Goal: Task Accomplishment & Management: Use online tool/utility

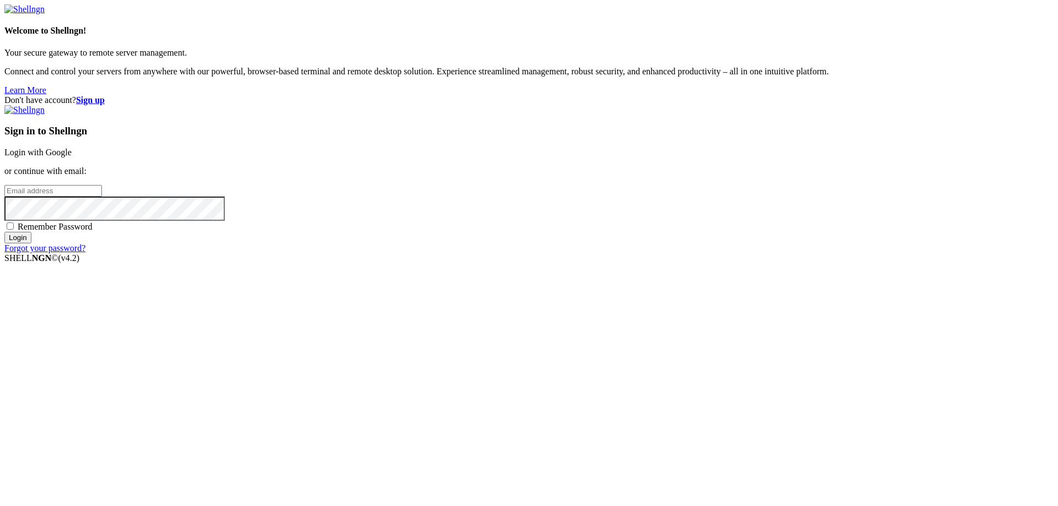
click at [102, 197] on input "email" at bounding box center [53, 191] width 98 height 12
paste input "[EMAIL_ADDRESS][DOMAIN_NAME]"
type input "[EMAIL_ADDRESS][DOMAIN_NAME]"
click at [31, 244] on input "Login" at bounding box center [17, 238] width 27 height 12
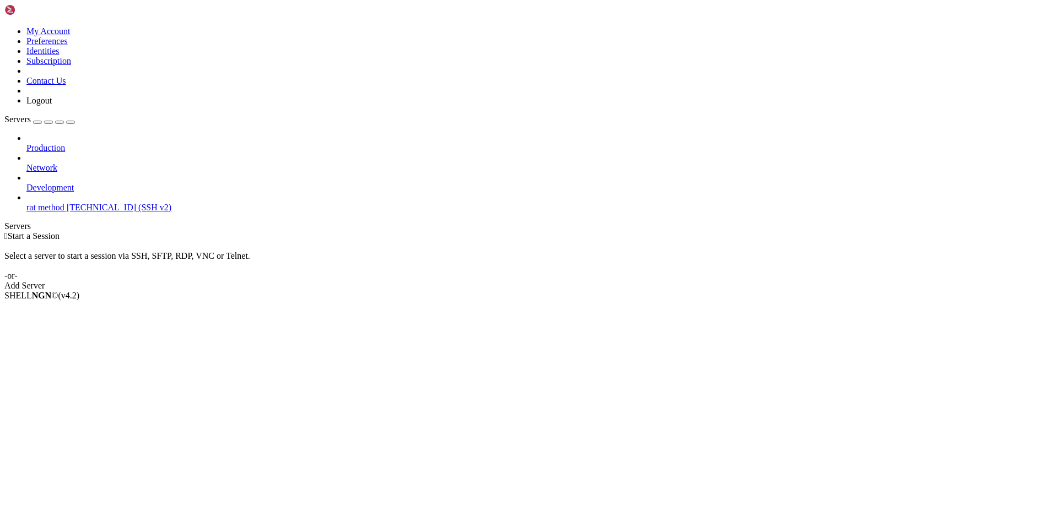
click at [67, 203] on span "[TECHNICAL_ID] (SSH v2)" at bounding box center [119, 207] width 105 height 9
click at [73, 310] on li "Connect" at bounding box center [76, 315] width 100 height 10
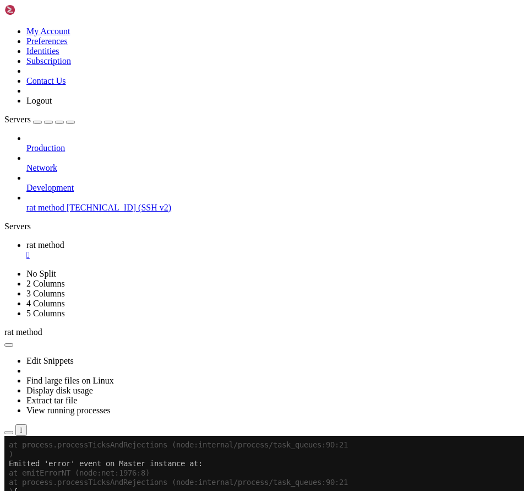
scroll to position [0, 0]
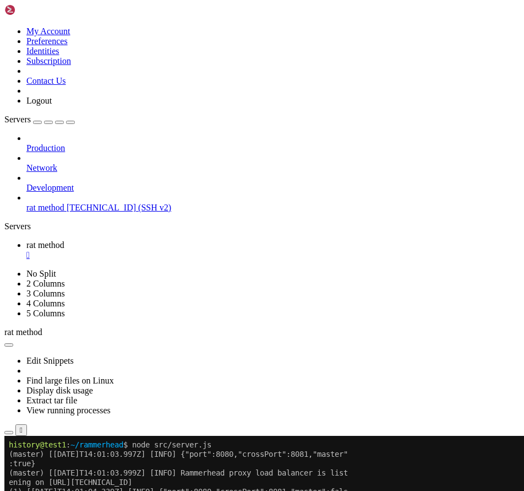
click at [196, 486] on x-row "ening on http://127.0.0.1:8080" at bounding box center [197, 482] width 377 height 9
click at [223, 491] on x-row "(1) [2025-09-03T14:01:04.339Z] [INFO] {"port":8080,"crossPort":8081,"master":fa…" at bounding box center [197, 491] width 377 height 9
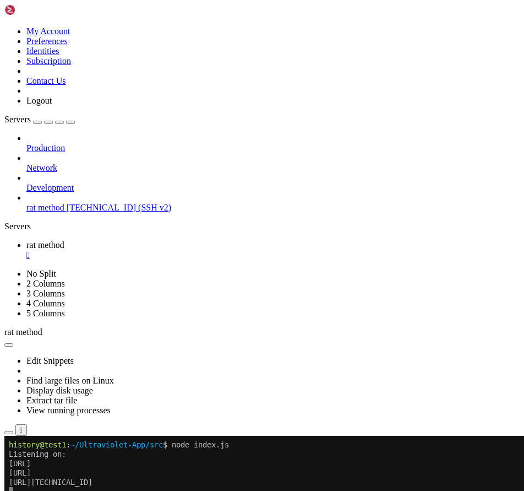
click at [206, 250] on div "" at bounding box center [273, 255] width 494 height 10
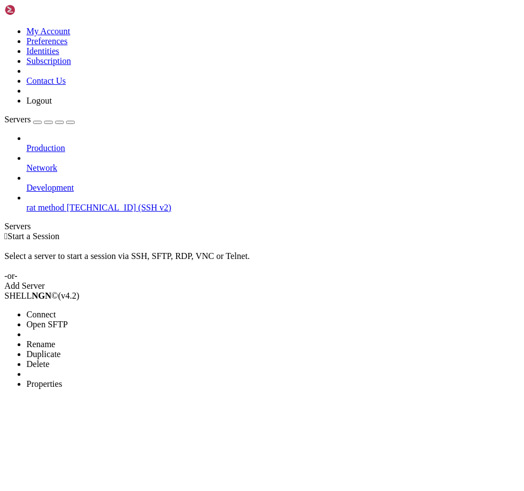
click at [68, 320] on span "Open SFTP" at bounding box center [46, 324] width 41 height 9
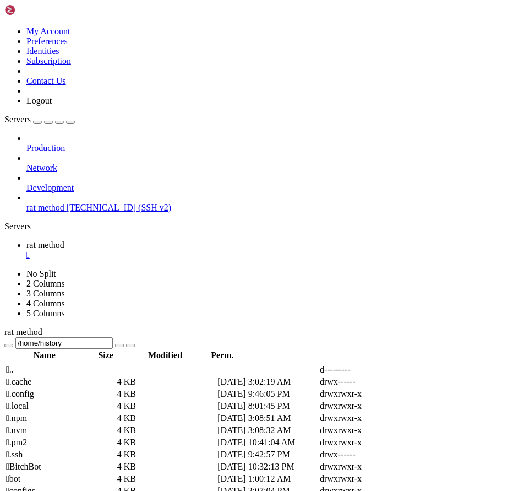
scroll to position [110, 0]
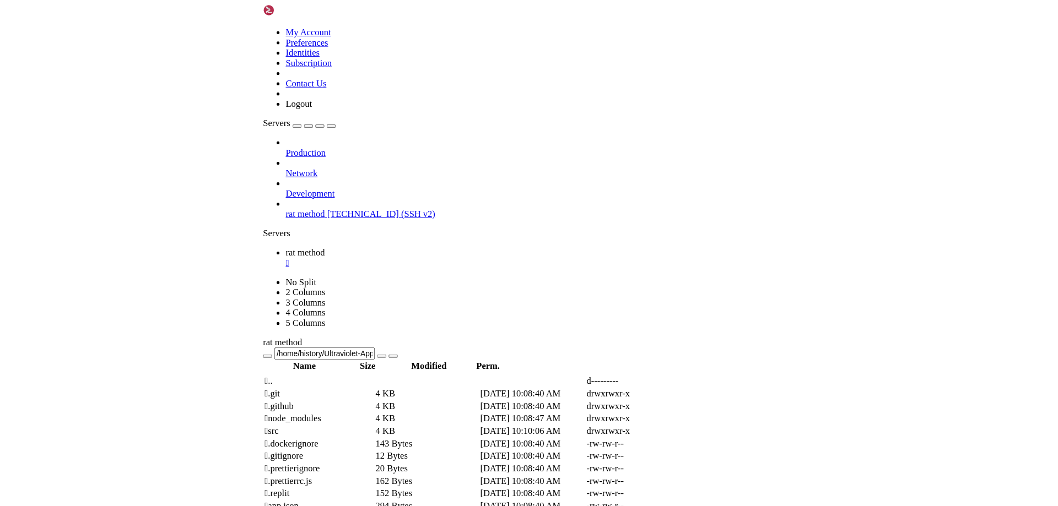
scroll to position [0, 0]
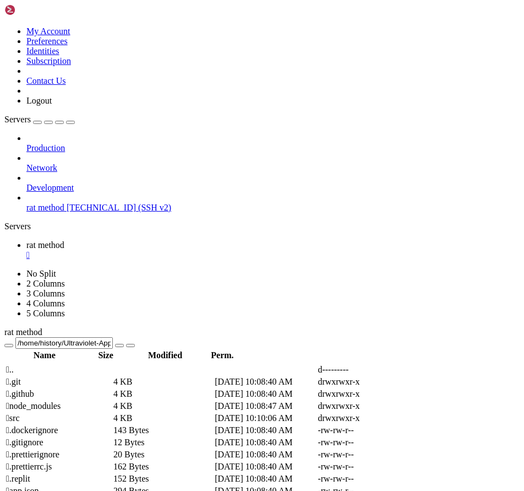
click at [112, 401] on td " node_modules" at bounding box center [59, 406] width 106 height 11
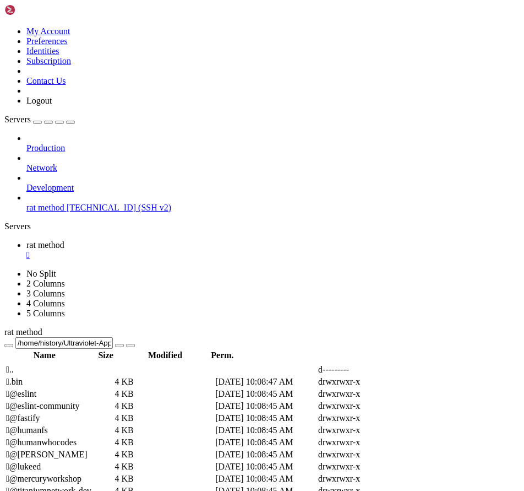
click at [91, 486] on span " @titaniumnetwork-dev" at bounding box center [48, 490] width 85 height 9
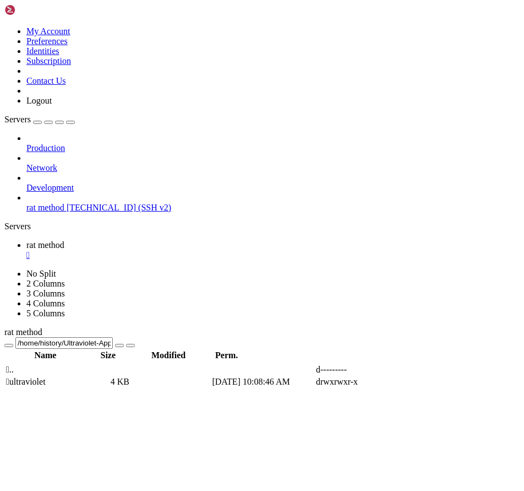
drag, startPoint x: 183, startPoint y: 126, endPoint x: -242, endPoint y: 232, distance: 438.4
click at [0, 232] on html "Loading... My Account Preferences Identities Subscription Contact Us Logout Ser…" at bounding box center [262, 439] width 524 height 879
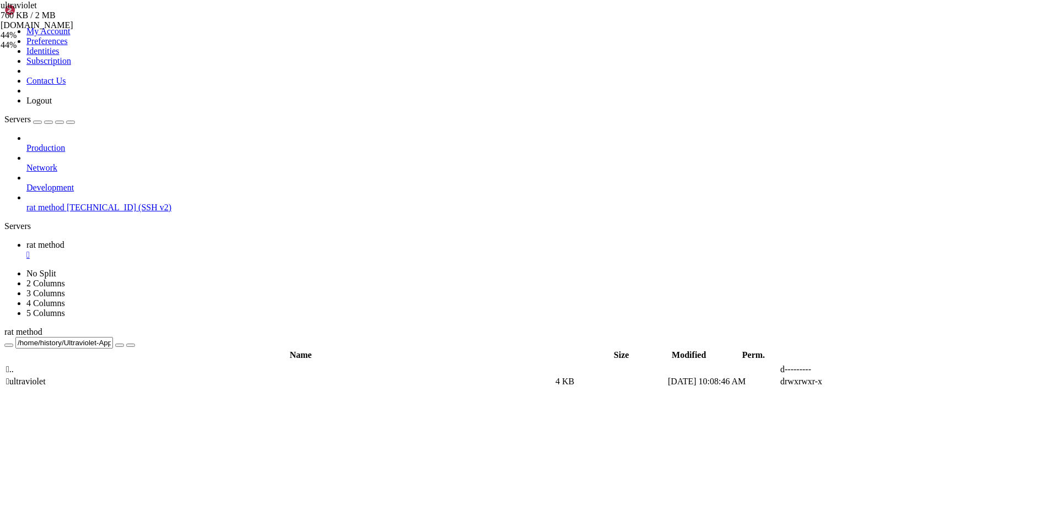
click at [9, 345] on icon "button" at bounding box center [9, 345] width 0 height 0
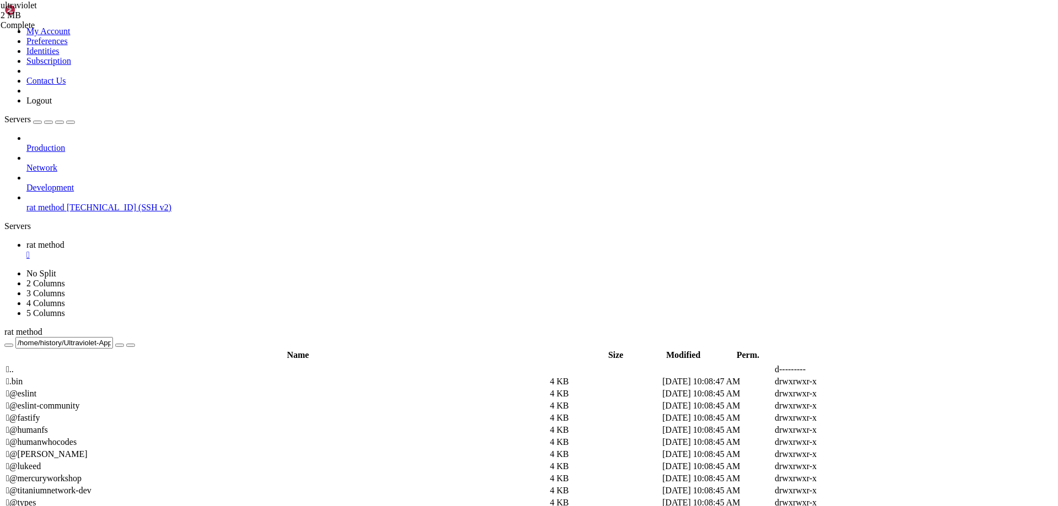
click at [244, 473] on td " @mercuryworkshop" at bounding box center [277, 478] width 543 height 11
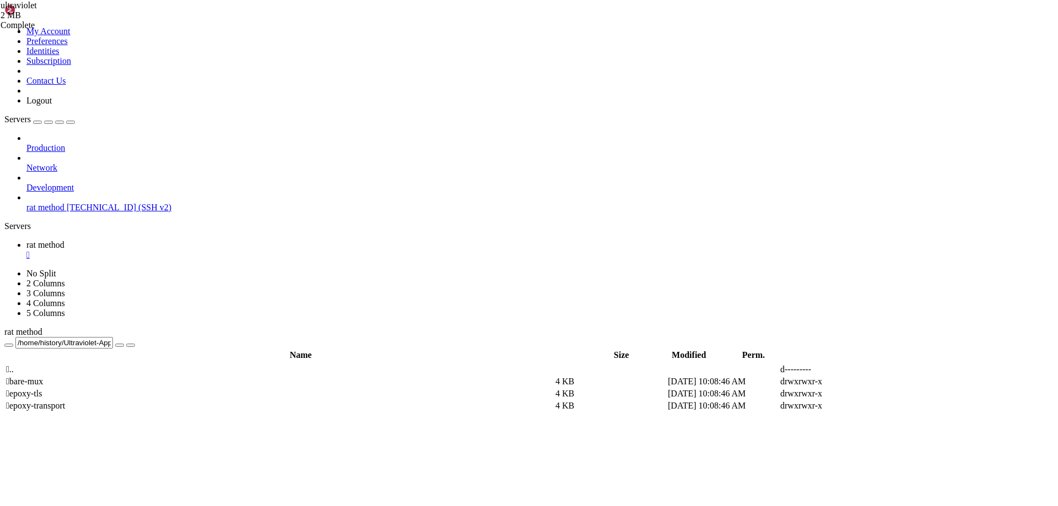
click at [155, 337] on div "/home/history/Ultraviolet-App/node_modules/@mercuryworkshop" at bounding box center [528, 343] width 1049 height 12
click at [9, 345] on icon "button" at bounding box center [9, 345] width 0 height 0
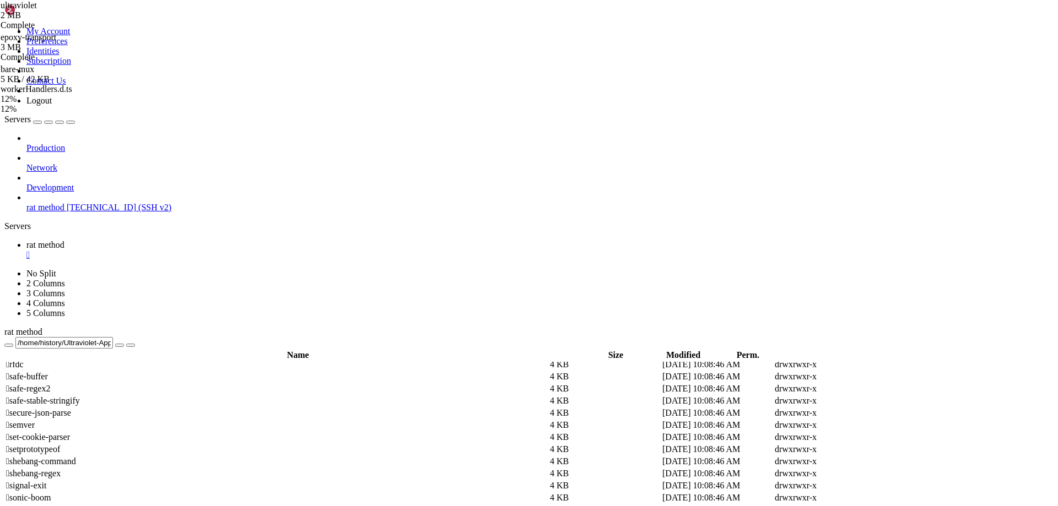
scroll to position [3295, 0]
click at [9, 345] on icon "button" at bounding box center [9, 345] width 0 height 0
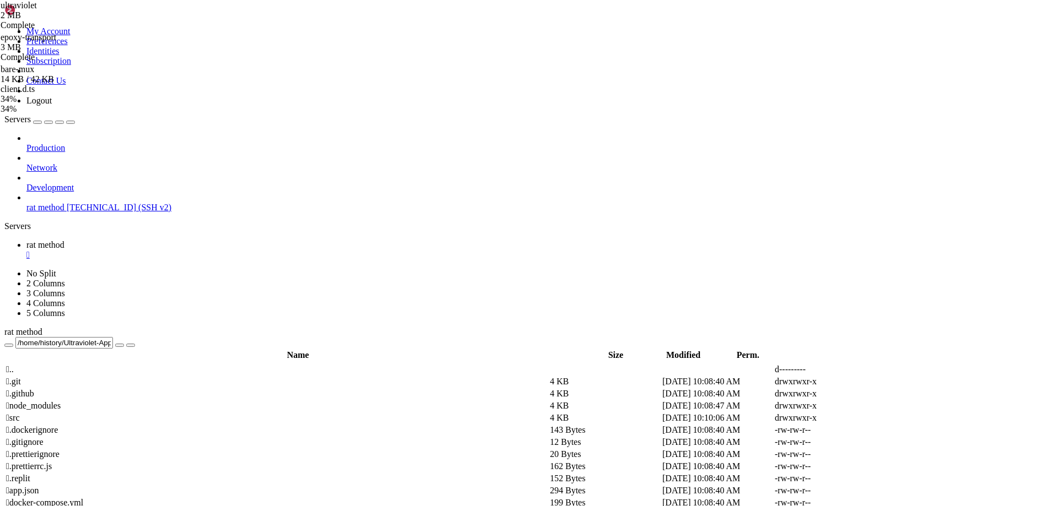
scroll to position [0, 0]
click at [20, 413] on span " src" at bounding box center [13, 417] width 14 height 9
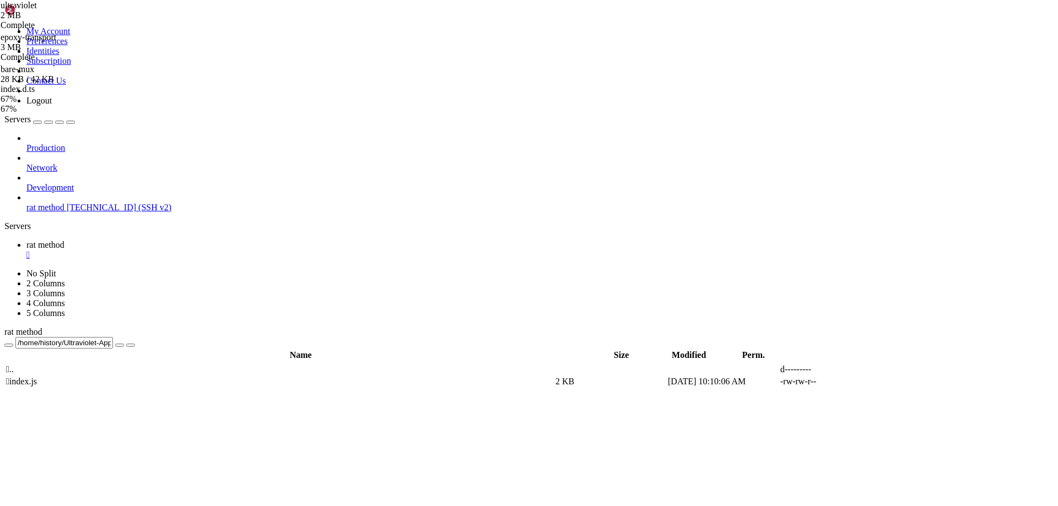
click at [14, 365] on span " .." at bounding box center [10, 369] width 8 height 9
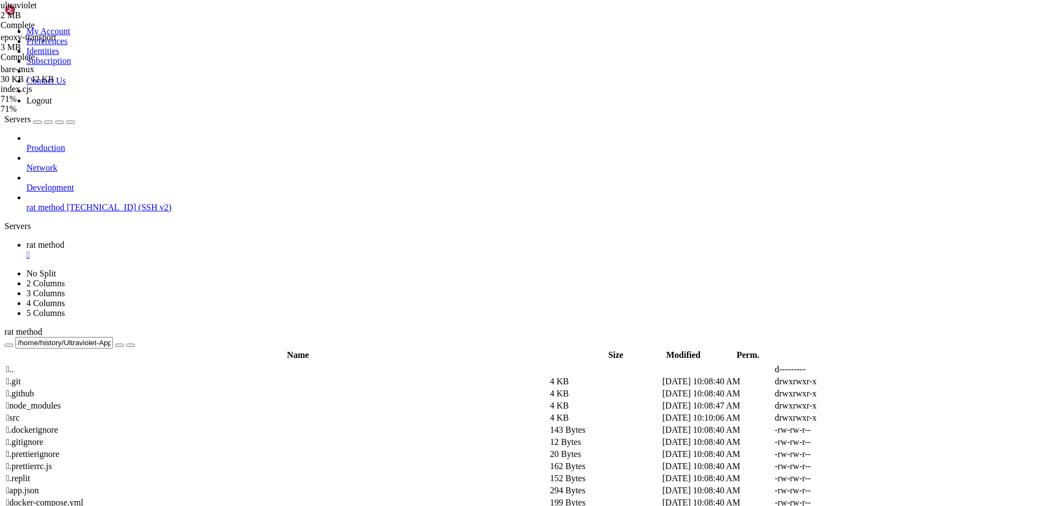
click at [189, 413] on td " src" at bounding box center [277, 418] width 543 height 11
type input "/home/history/Ultraviolet-App/src"
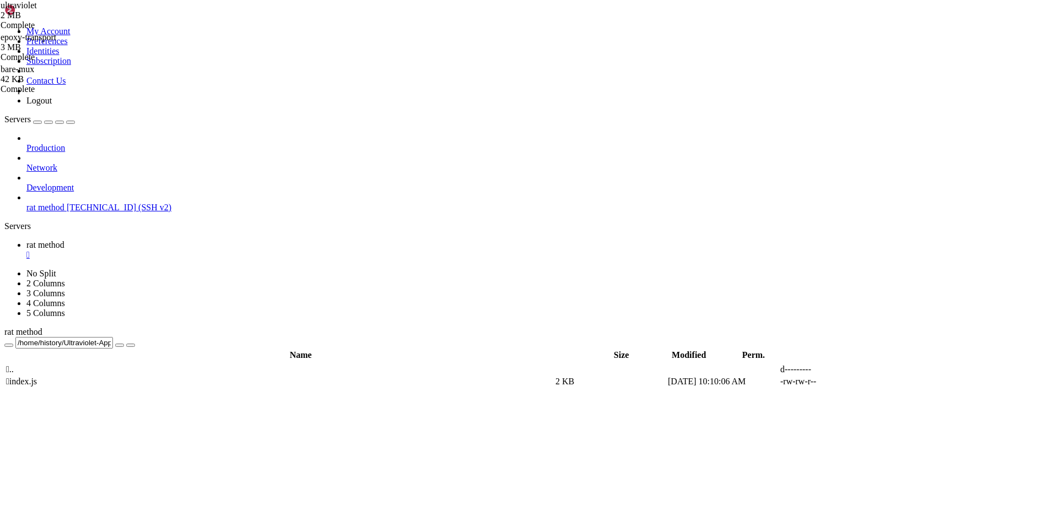
click at [189, 376] on td " index.js" at bounding box center [280, 381] width 548 height 11
click at [37, 377] on span " index.js" at bounding box center [21, 381] width 31 height 9
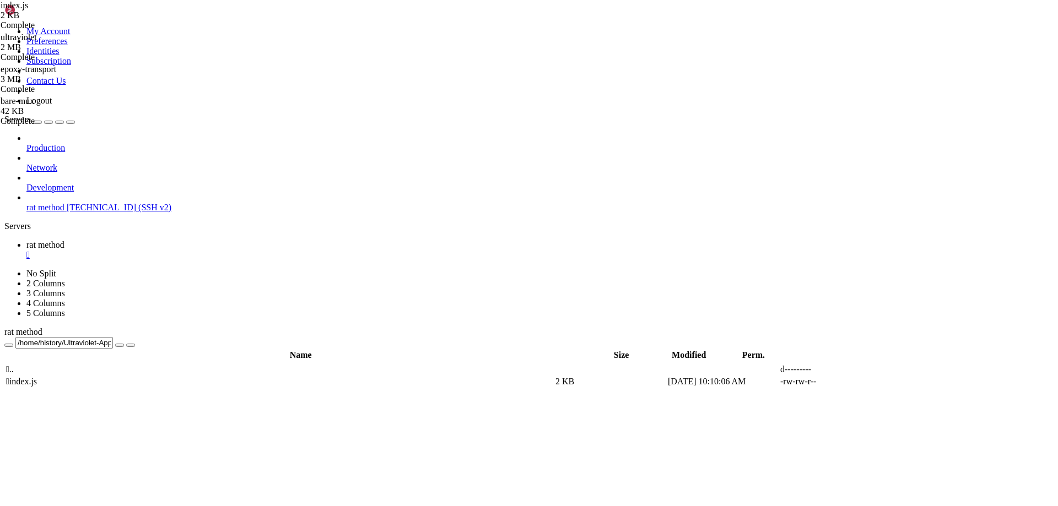
type textarea ".on("upgrade", (req, socket, head) => { if (req.url.endsWith("/wisp/")) wisp.ro…"
click at [14, 365] on span " .." at bounding box center [10, 369] width 8 height 9
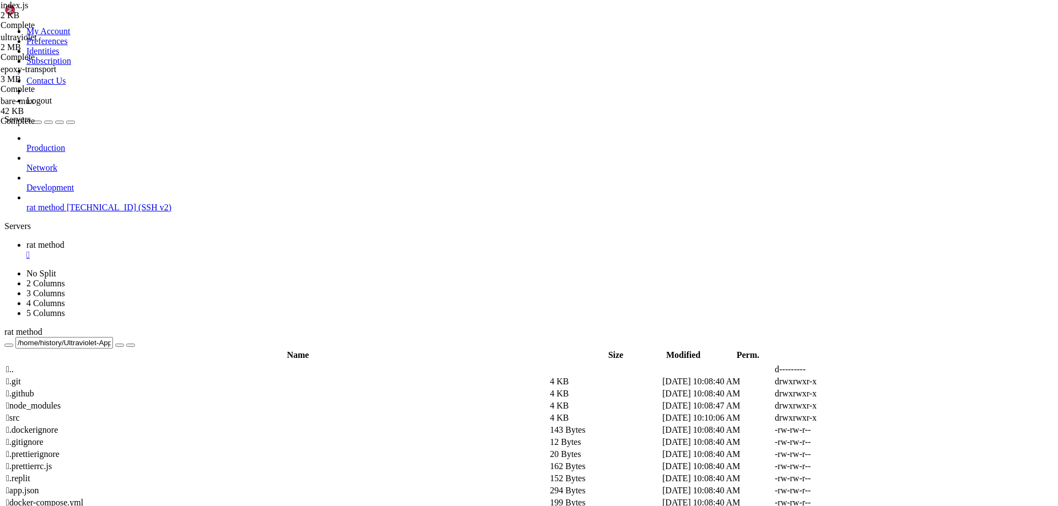
click at [61, 401] on span " node_modules" at bounding box center [33, 405] width 55 height 9
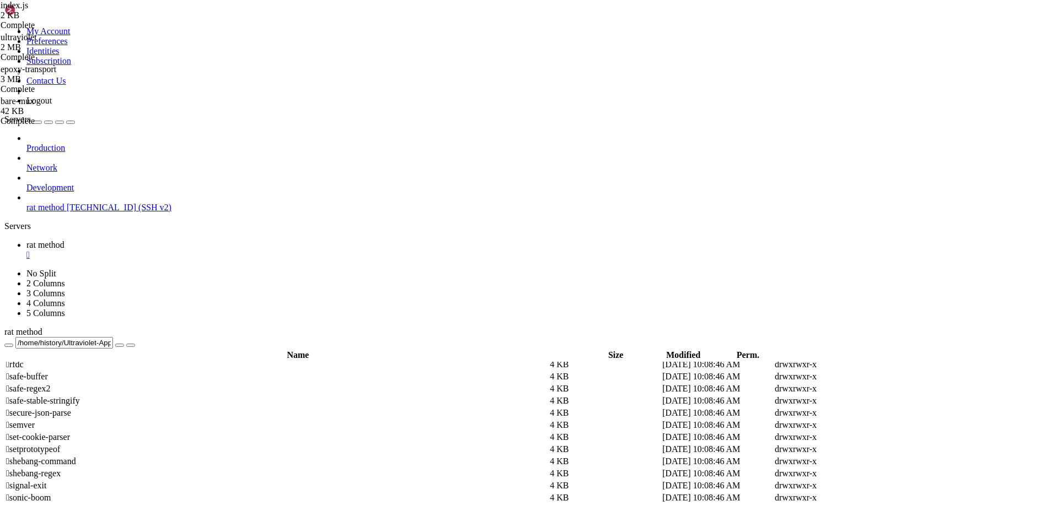
scroll to position [3571, 0]
type input "/home/history/Ultraviolet-App/node_modules/ultraviolet-static"
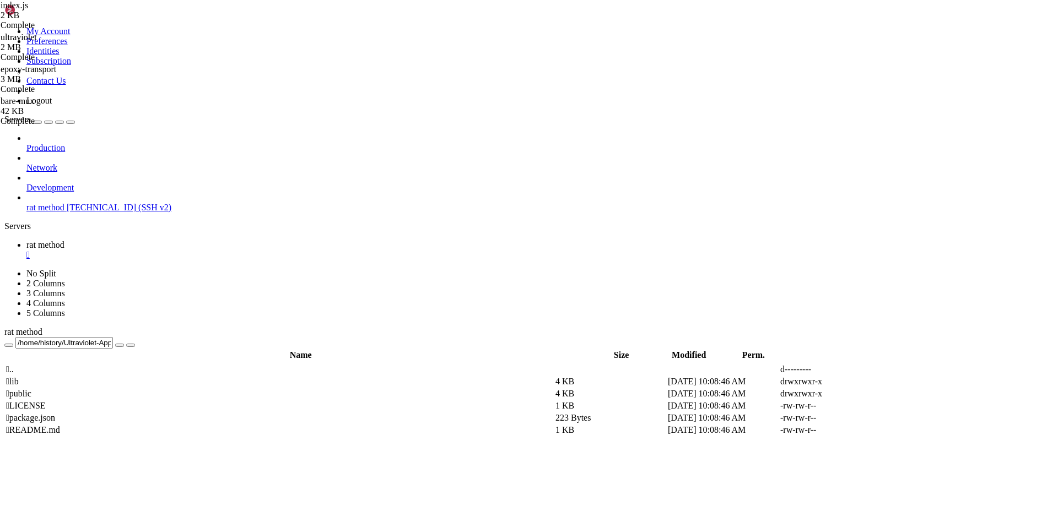
scroll to position [0, 0]
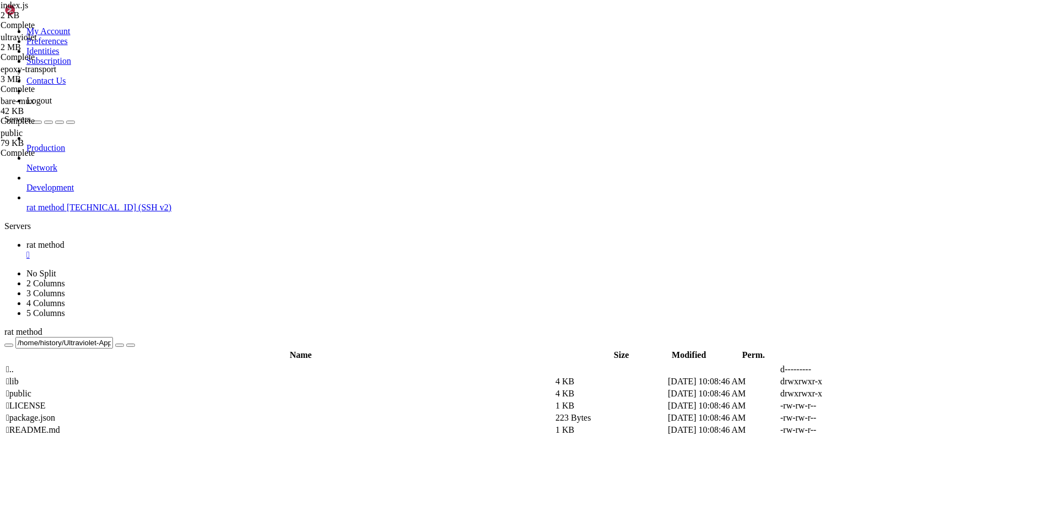
click at [205, 250] on div "" at bounding box center [539, 255] width 1027 height 10
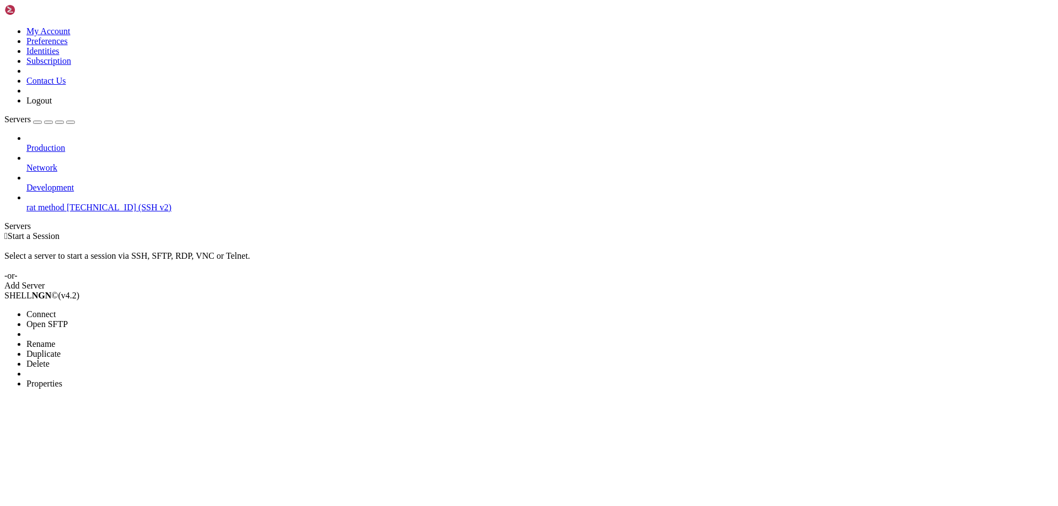
click at [97, 310] on li "Connect" at bounding box center [76, 315] width 100 height 10
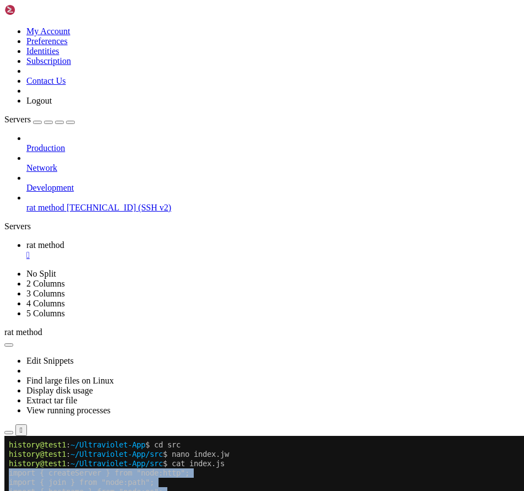
drag, startPoint x: 21, startPoint y: 837, endPoint x: 8, endPoint y: 473, distance: 365.0
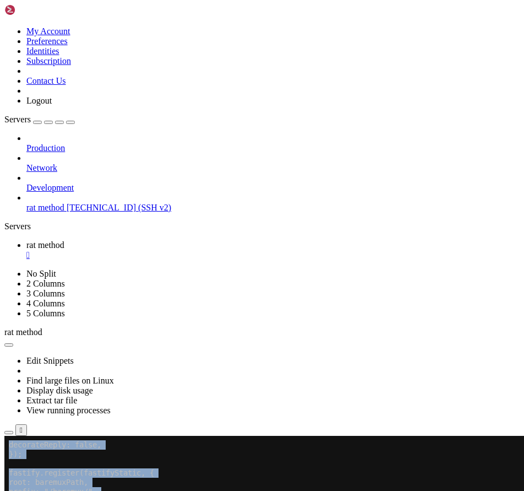
scroll to position [487, 0]
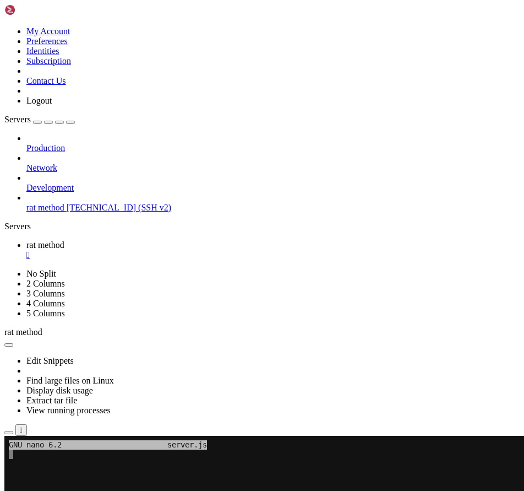
scroll to position [5, 1]
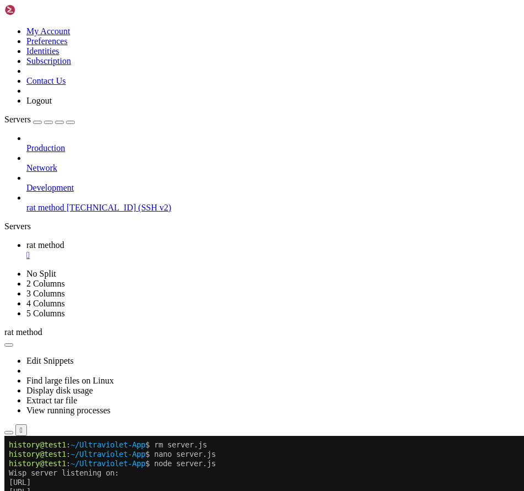
click at [205, 250] on div "" at bounding box center [273, 255] width 494 height 10
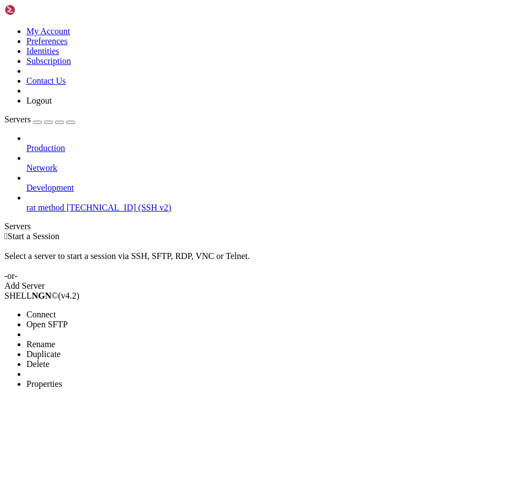
click at [51, 310] on li "Connect" at bounding box center [76, 315] width 100 height 10
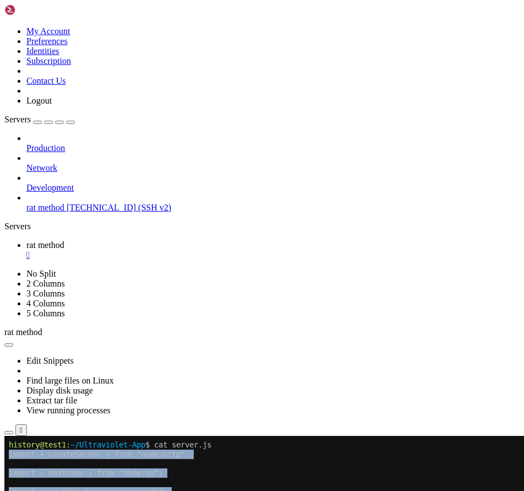
drag, startPoint x: 152, startPoint y: 835, endPoint x: 9, endPoint y: 452, distance: 408.6
